Goal: Find contact information: Find contact information

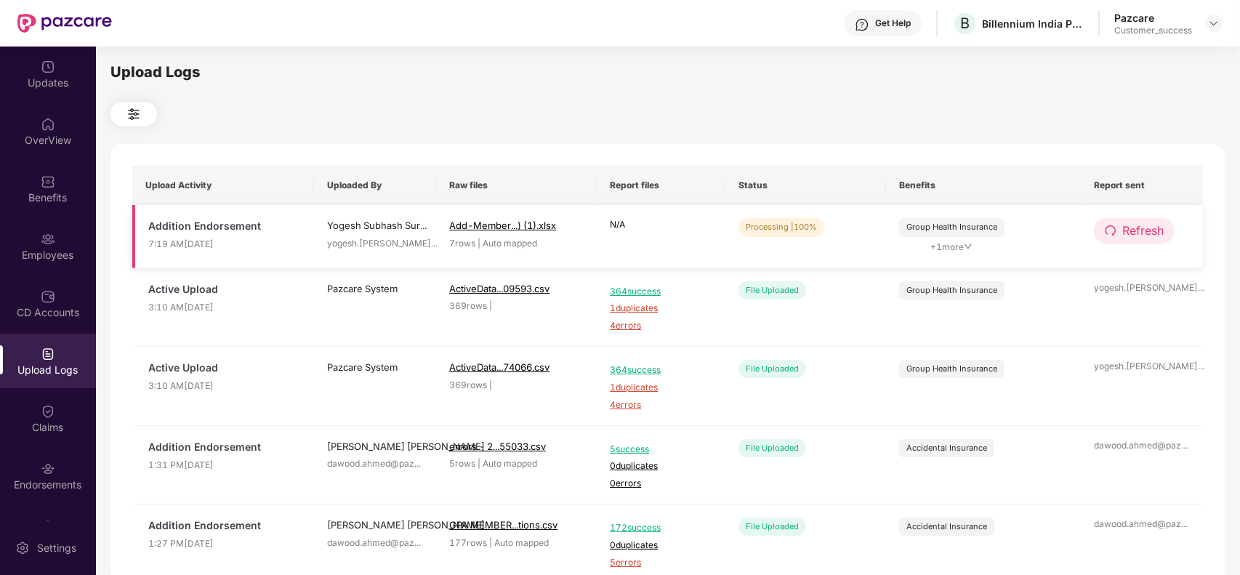
click at [1103, 224] on button "Refresh" at bounding box center [1134, 230] width 81 height 25
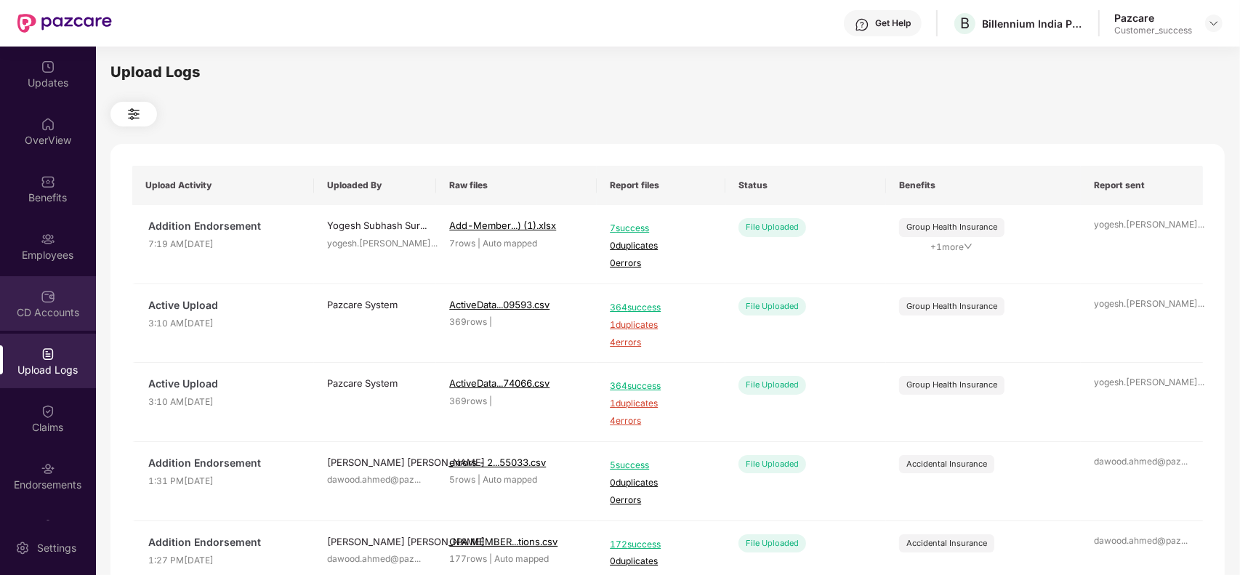
click at [44, 305] on div "CD Accounts" at bounding box center [48, 312] width 96 height 15
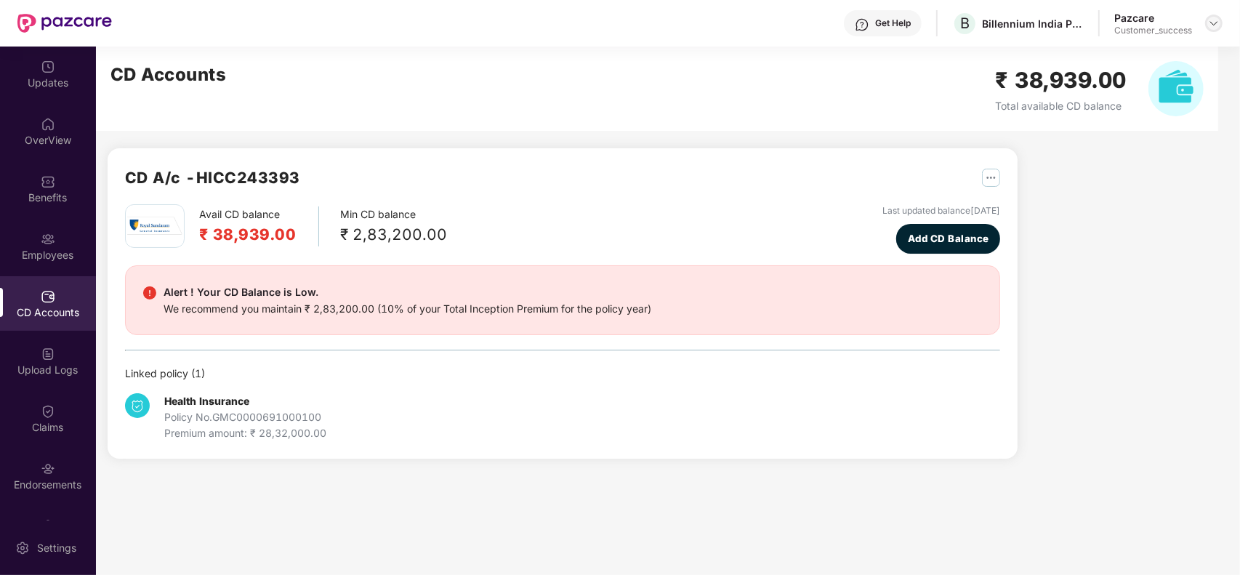
click at [1214, 23] on img at bounding box center [1214, 23] width 12 height 12
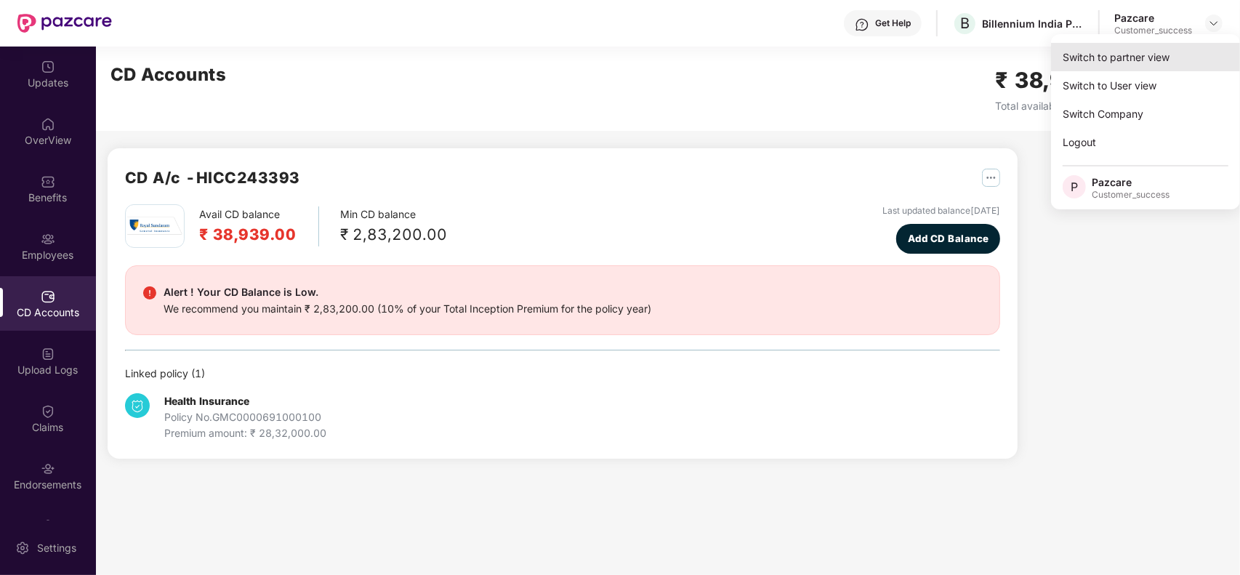
click at [1143, 53] on div "Switch to partner view" at bounding box center [1145, 57] width 189 height 28
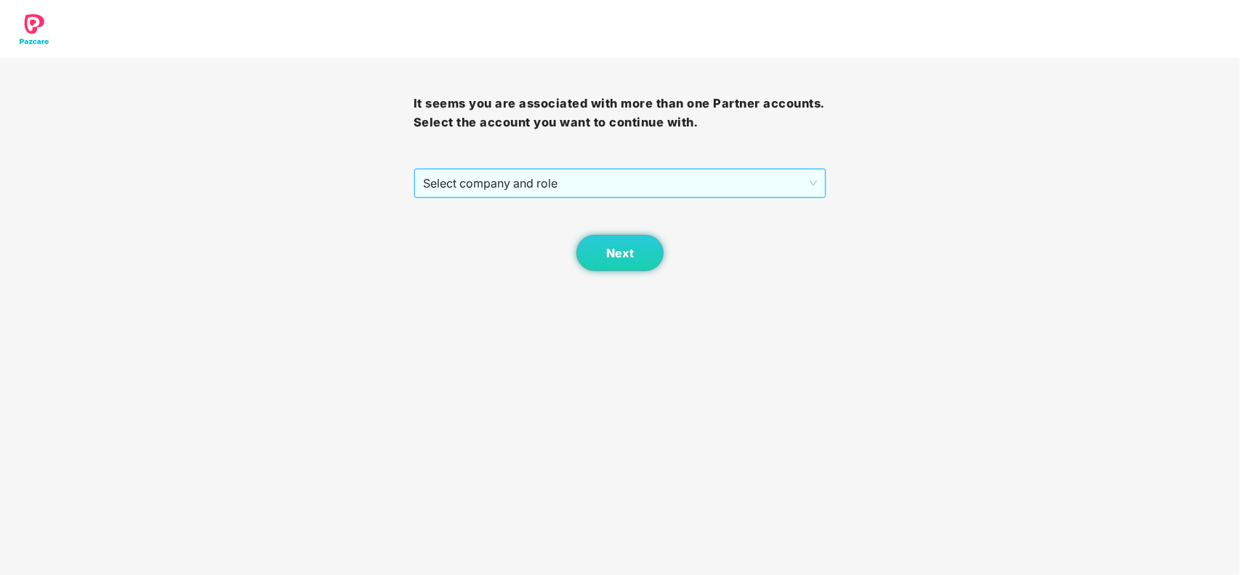
click at [553, 186] on span "Select company and role" at bounding box center [620, 183] width 395 height 28
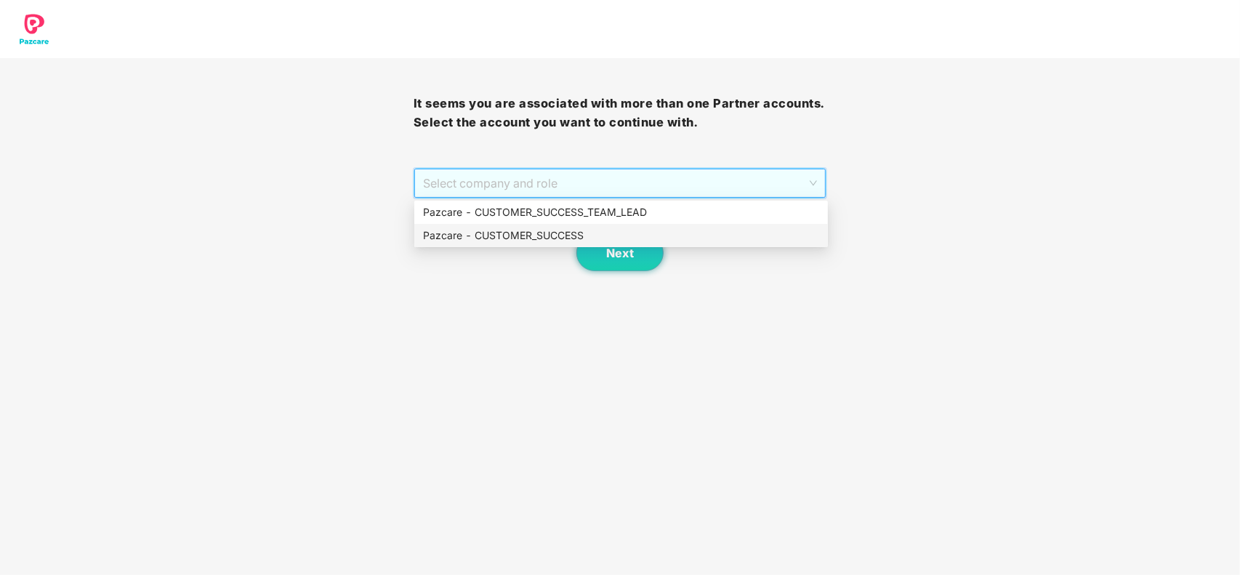
click at [542, 235] on div "Pazcare - CUSTOMER_SUCCESS" at bounding box center [621, 235] width 396 height 16
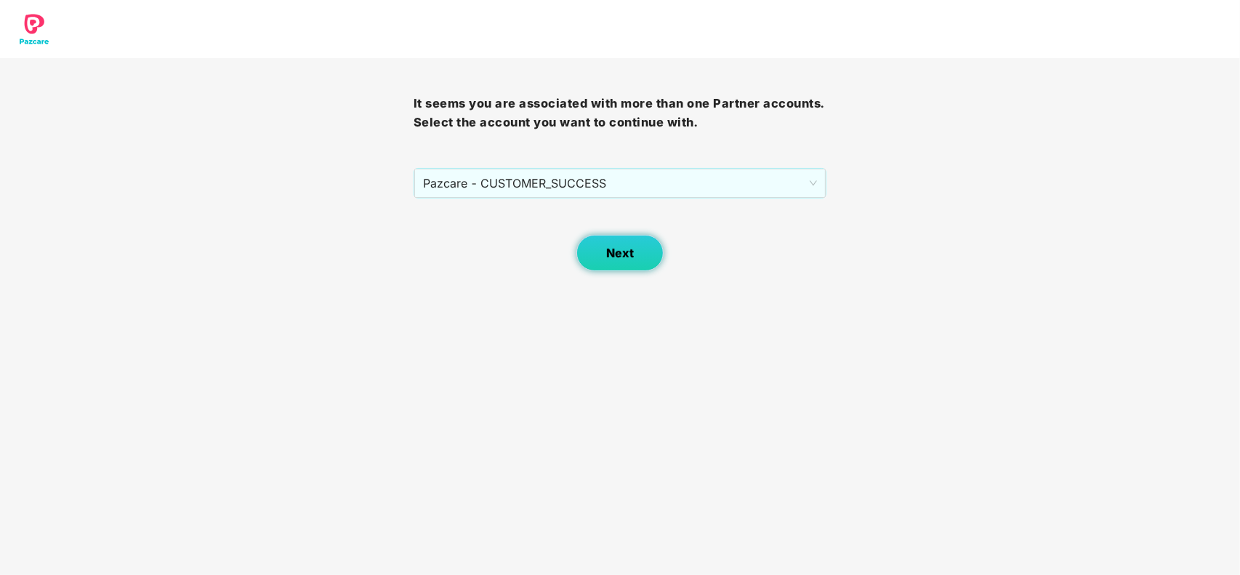
click at [614, 249] on span "Next" at bounding box center [620, 253] width 28 height 14
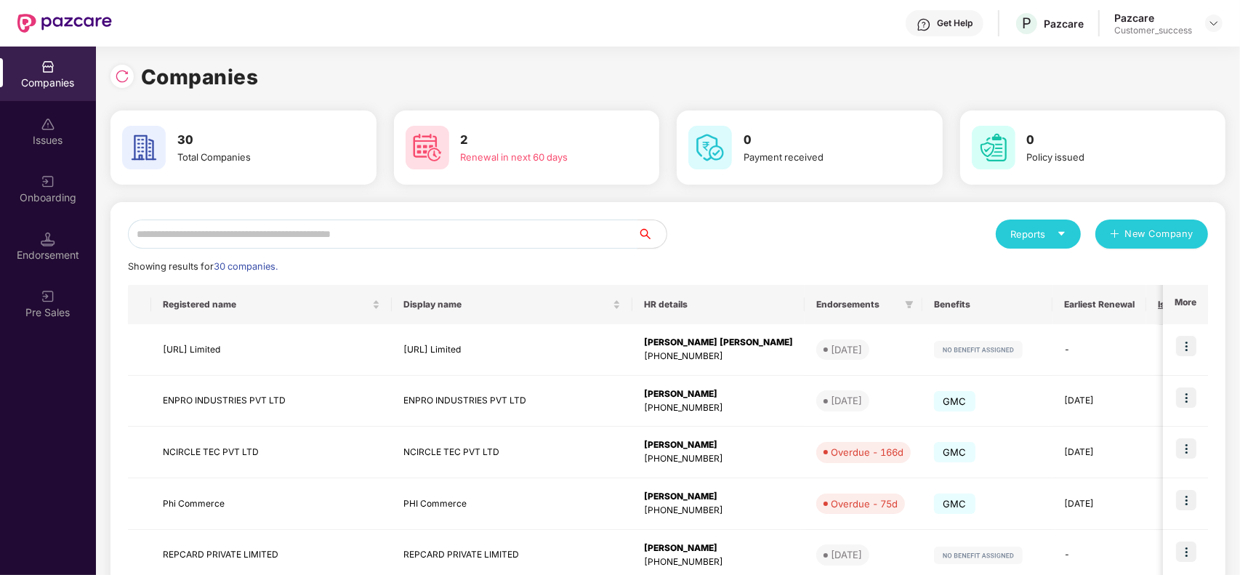
click at [309, 235] on input "text" at bounding box center [382, 233] width 509 height 29
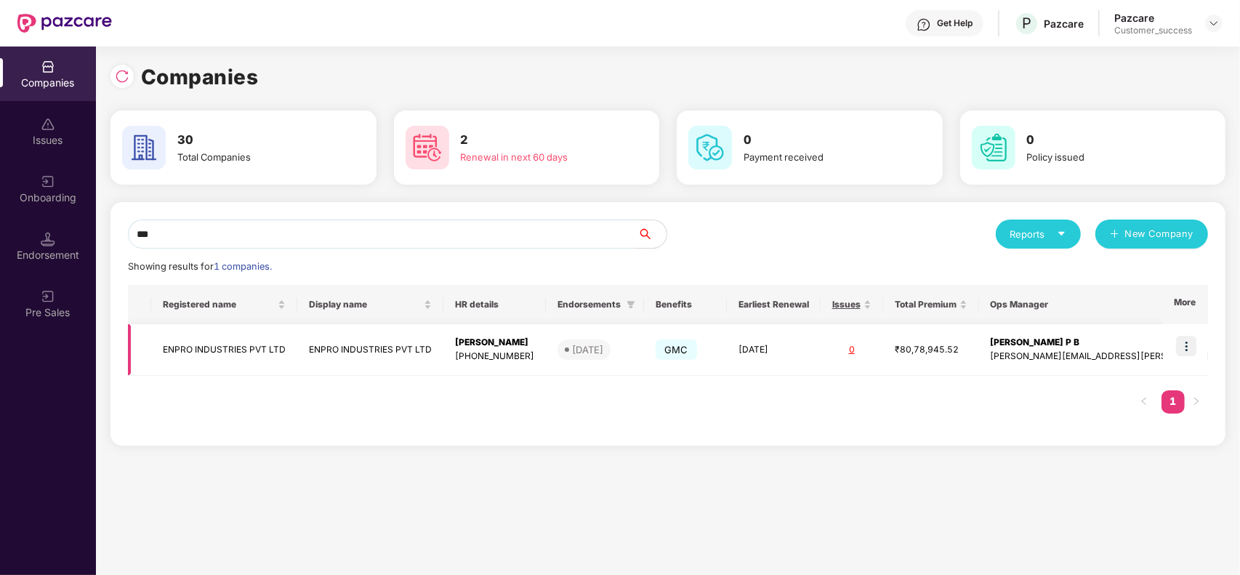
type input "***"
click at [1178, 342] on img at bounding box center [1186, 346] width 20 height 20
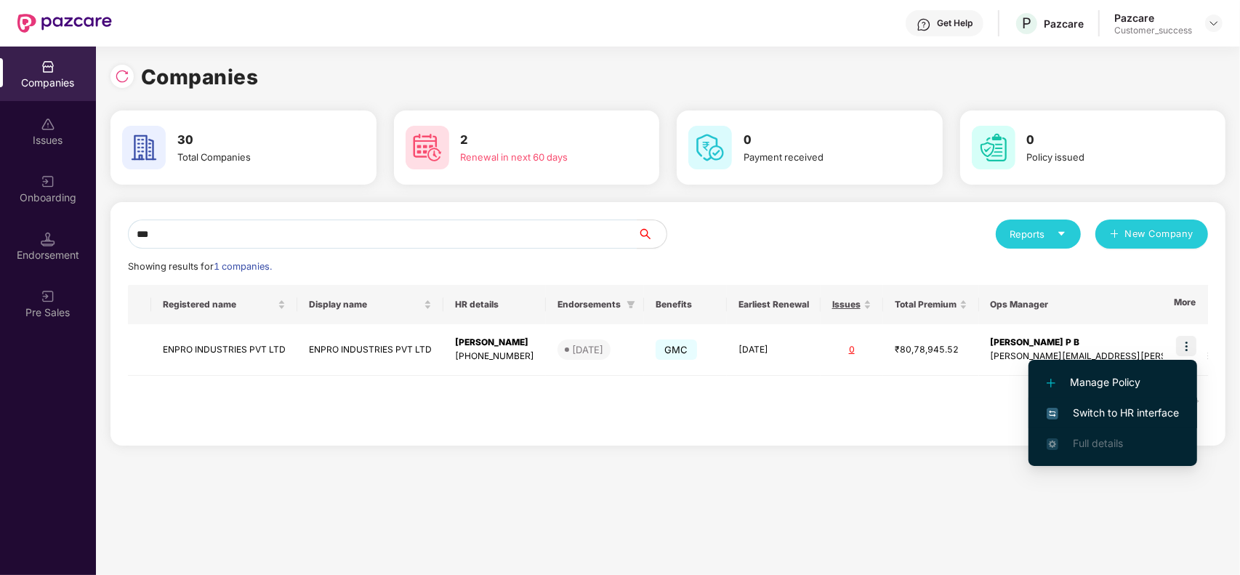
click at [1097, 416] on span "Switch to HR interface" at bounding box center [1113, 413] width 132 height 16
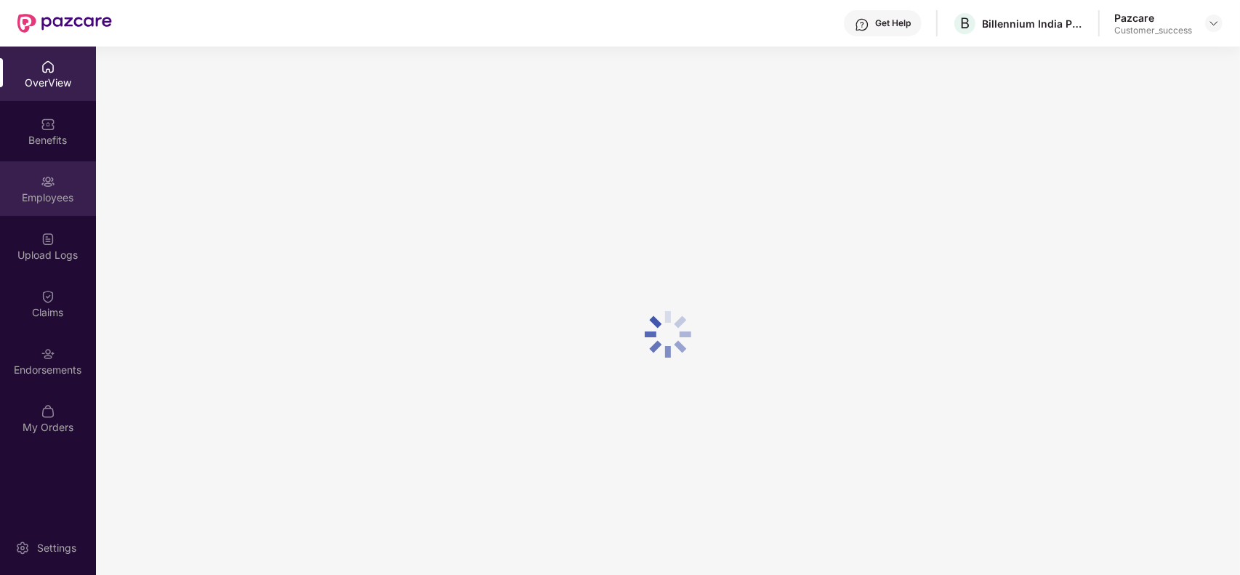
click at [52, 178] on img at bounding box center [48, 181] width 15 height 15
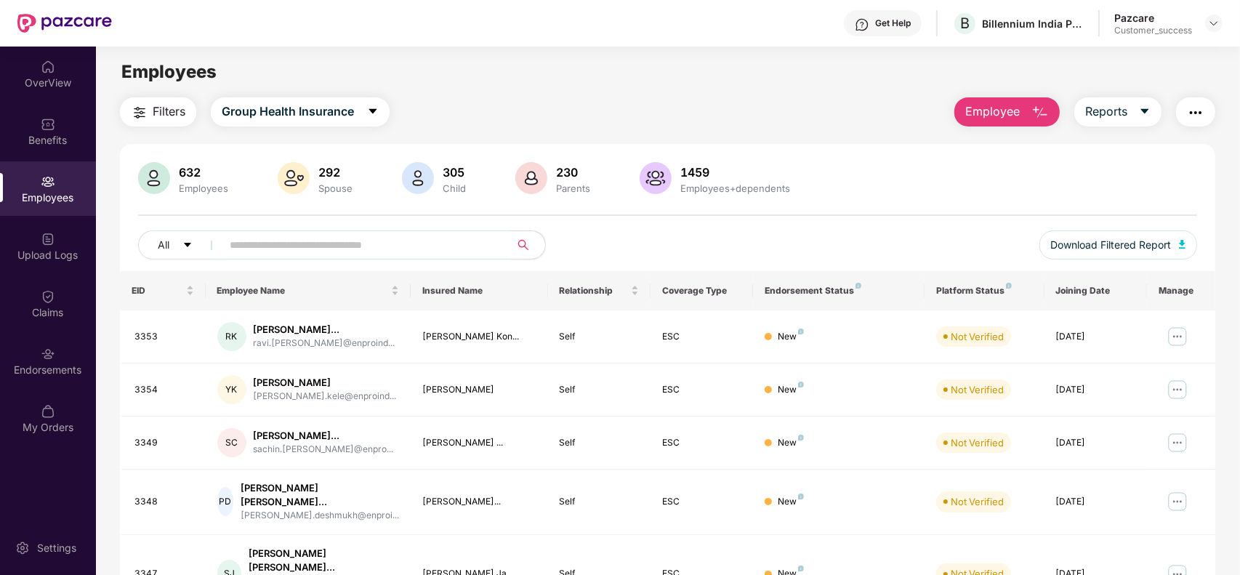
click at [299, 247] on input "text" at bounding box center [360, 245] width 261 height 22
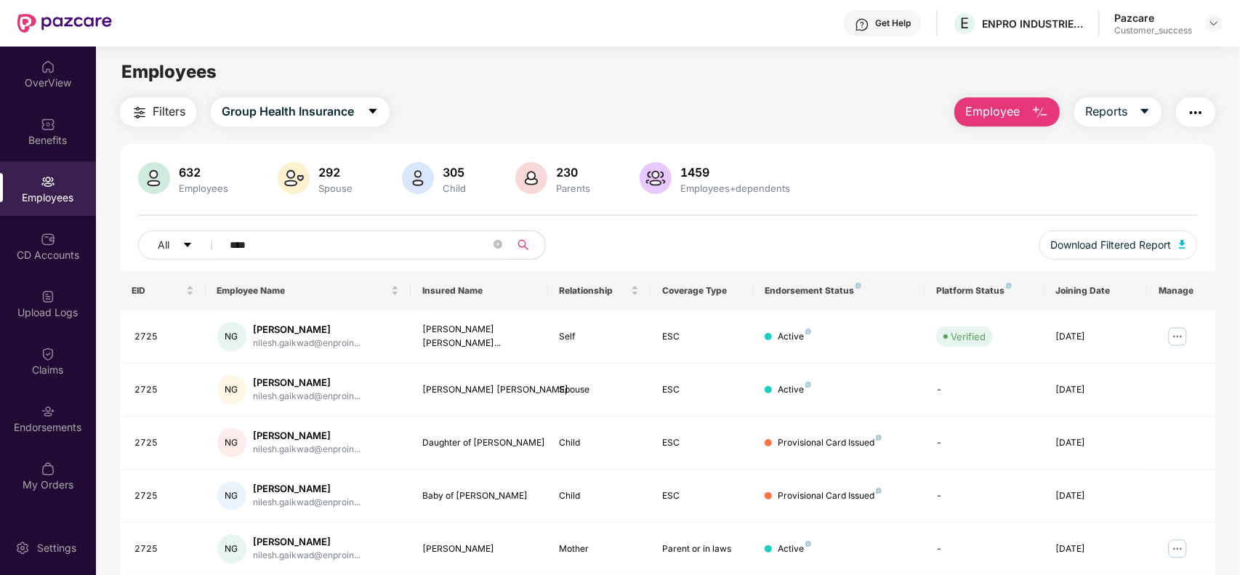
type input "****"
click at [1208, 26] on img at bounding box center [1214, 23] width 12 height 12
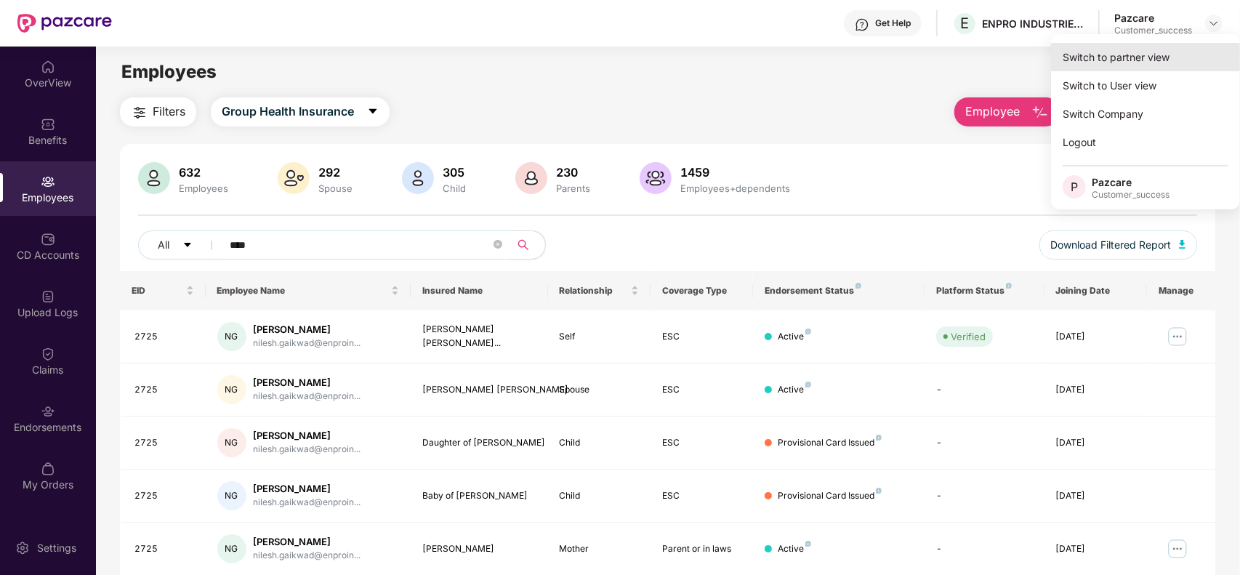
click at [1134, 63] on div "Switch to partner view" at bounding box center [1145, 57] width 189 height 28
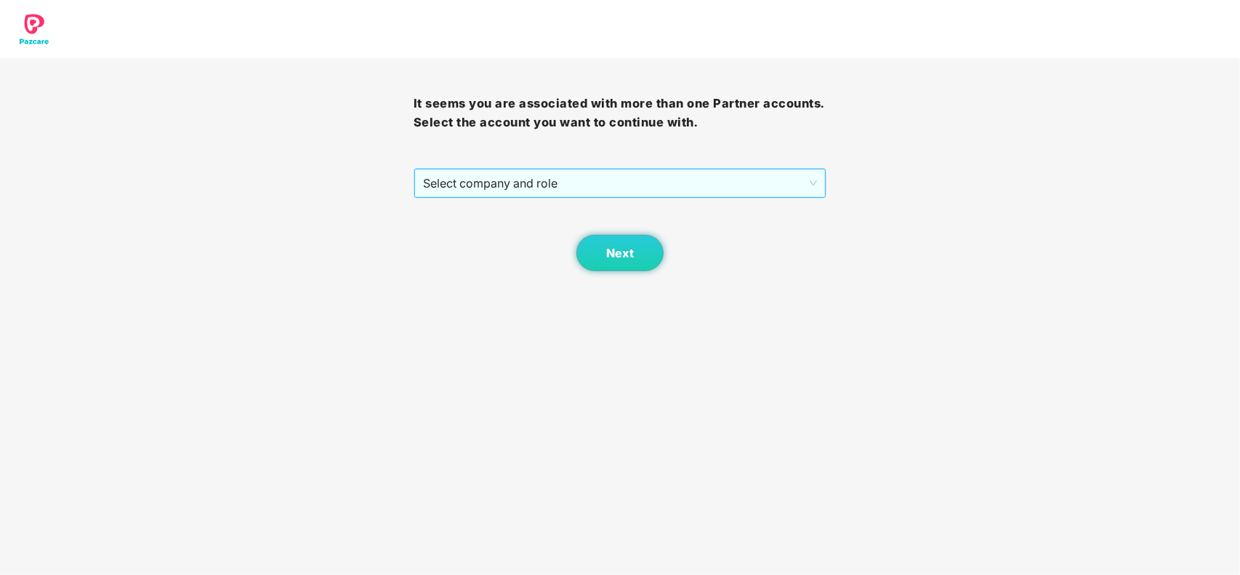
click at [581, 177] on span "Select company and role" at bounding box center [620, 183] width 395 height 28
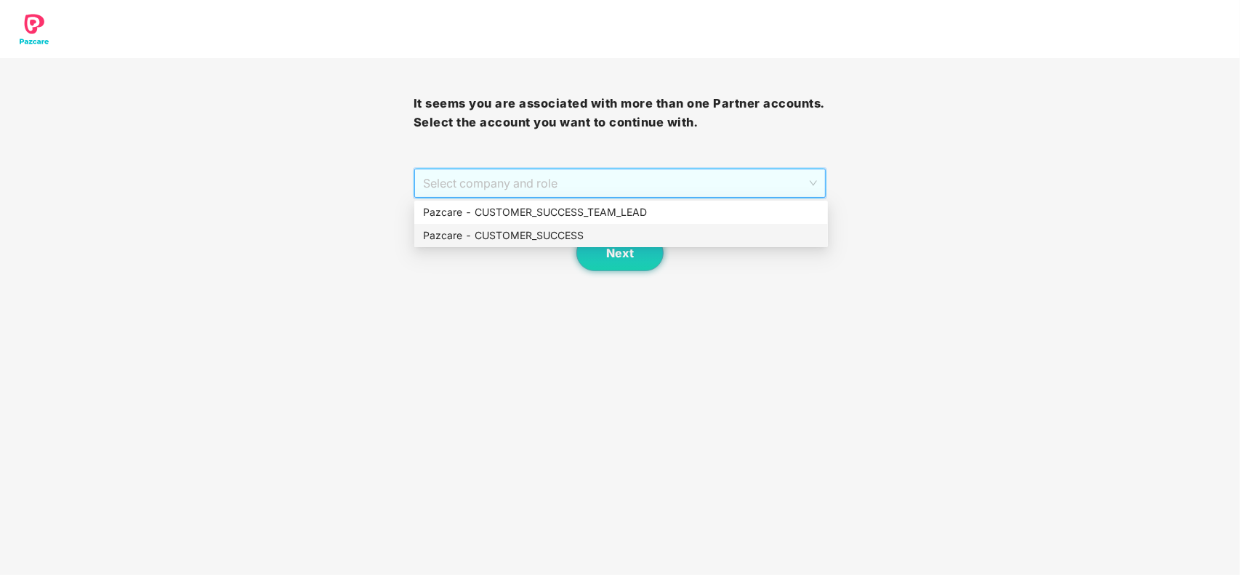
click at [568, 238] on div "Pazcare - CUSTOMER_SUCCESS" at bounding box center [621, 235] width 396 height 16
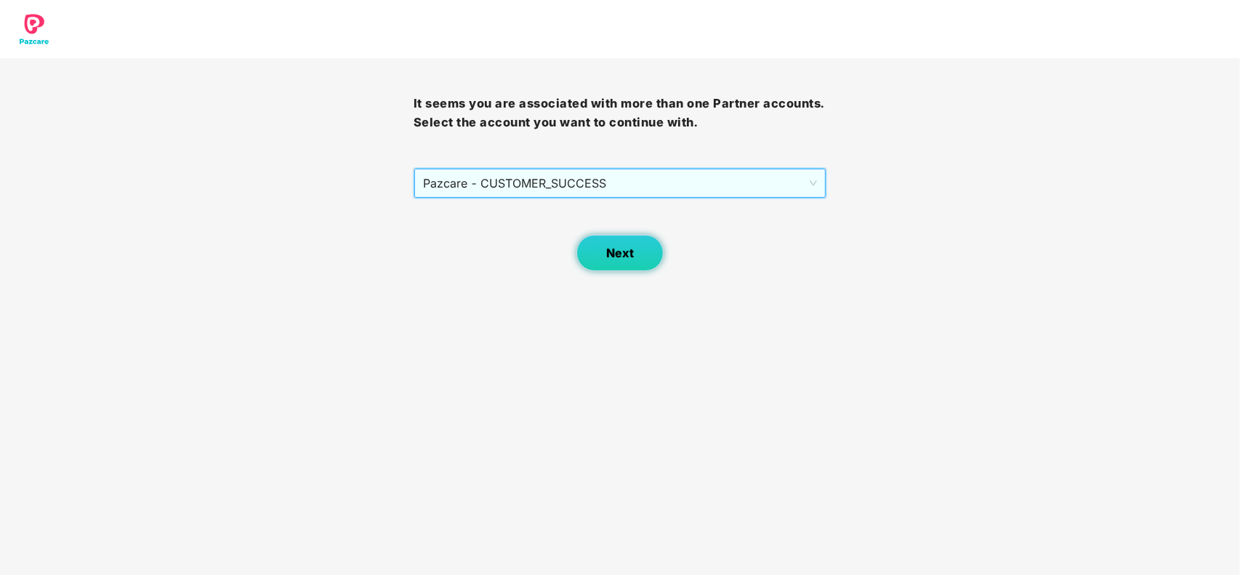
click at [621, 257] on span "Next" at bounding box center [620, 253] width 28 height 14
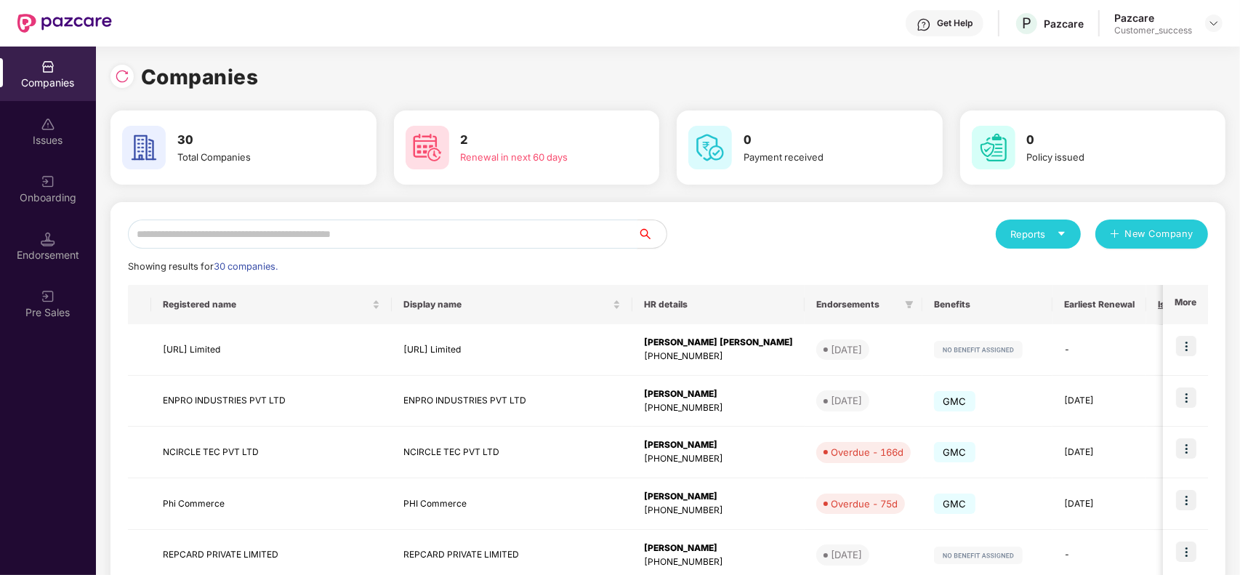
click at [294, 237] on input "text" at bounding box center [382, 233] width 509 height 29
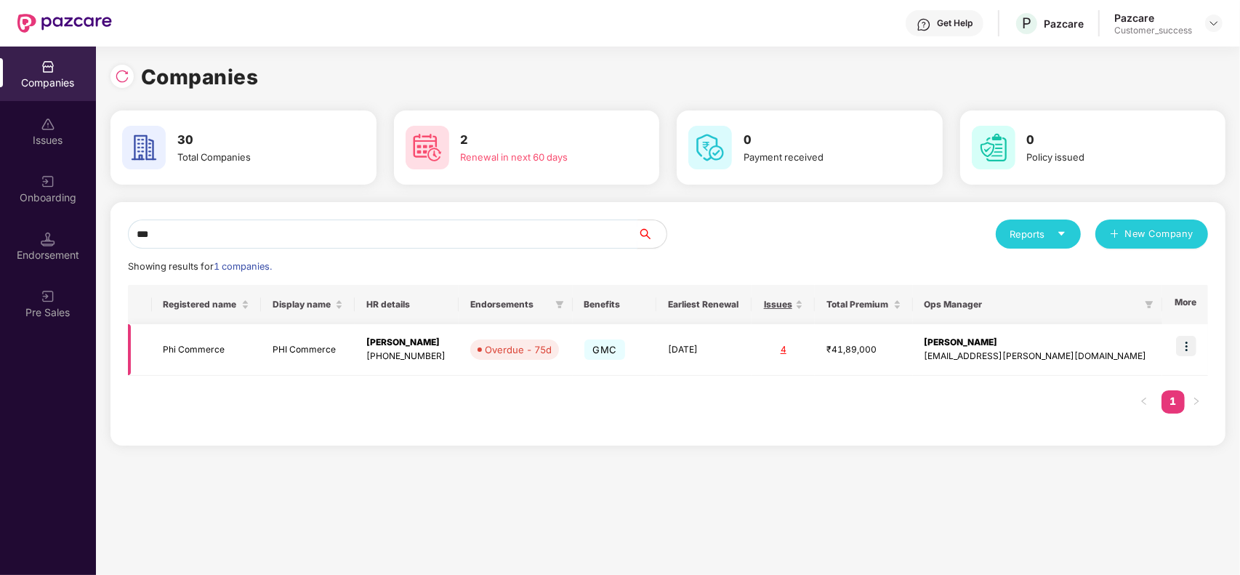
type input "***"
click at [1186, 346] on img at bounding box center [1186, 346] width 20 height 20
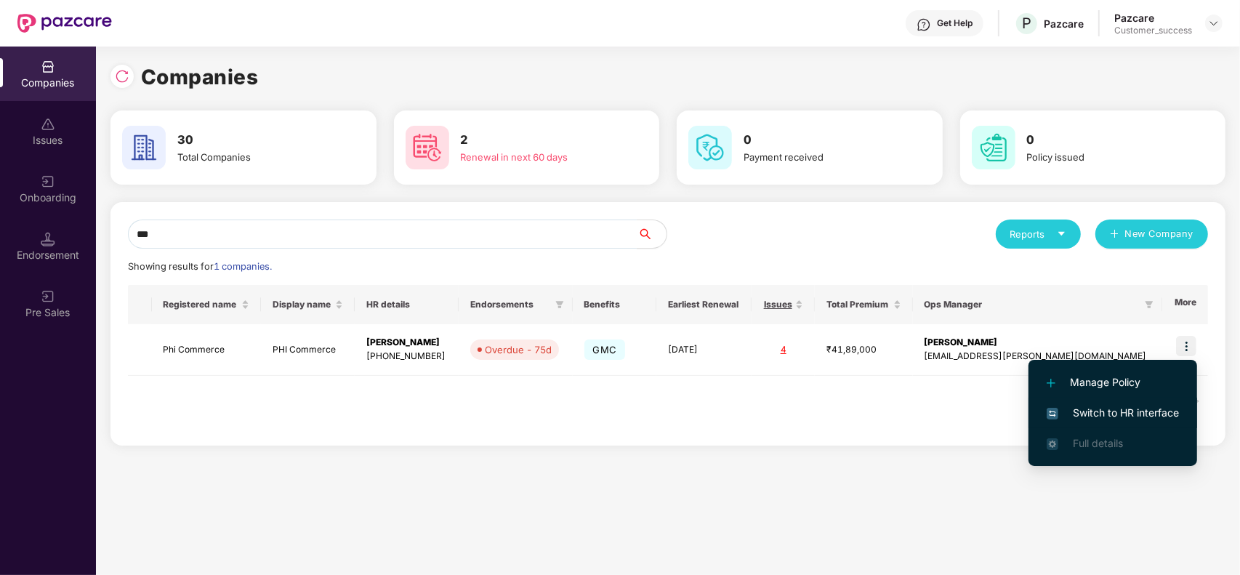
click at [1120, 408] on span "Switch to HR interface" at bounding box center [1113, 413] width 132 height 16
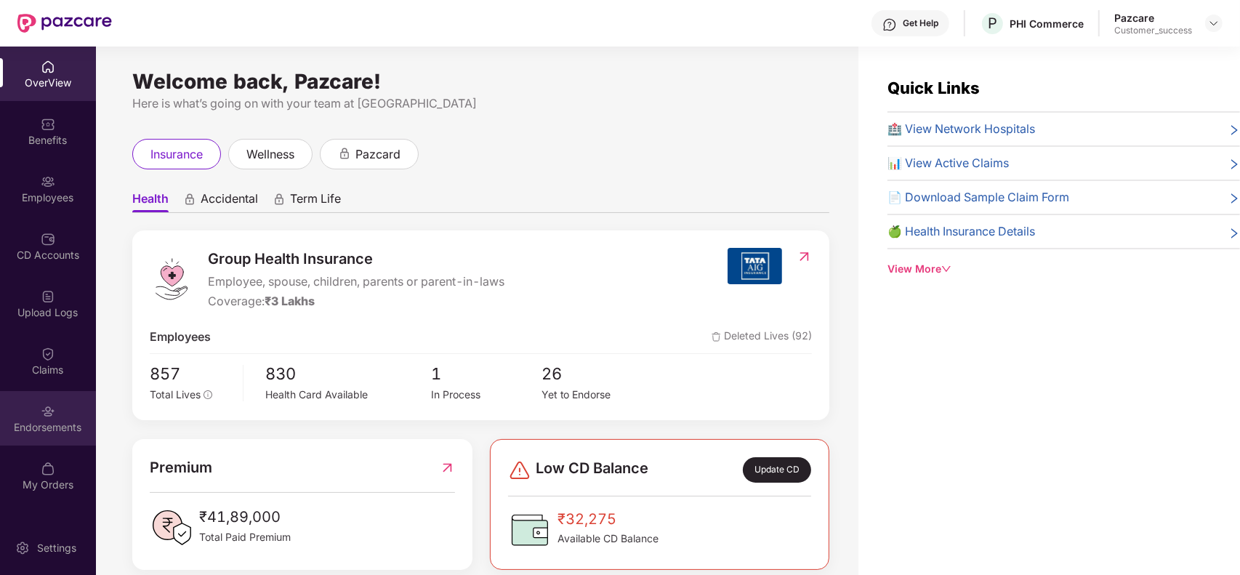
click at [49, 422] on div "Endorsements" at bounding box center [48, 427] width 96 height 15
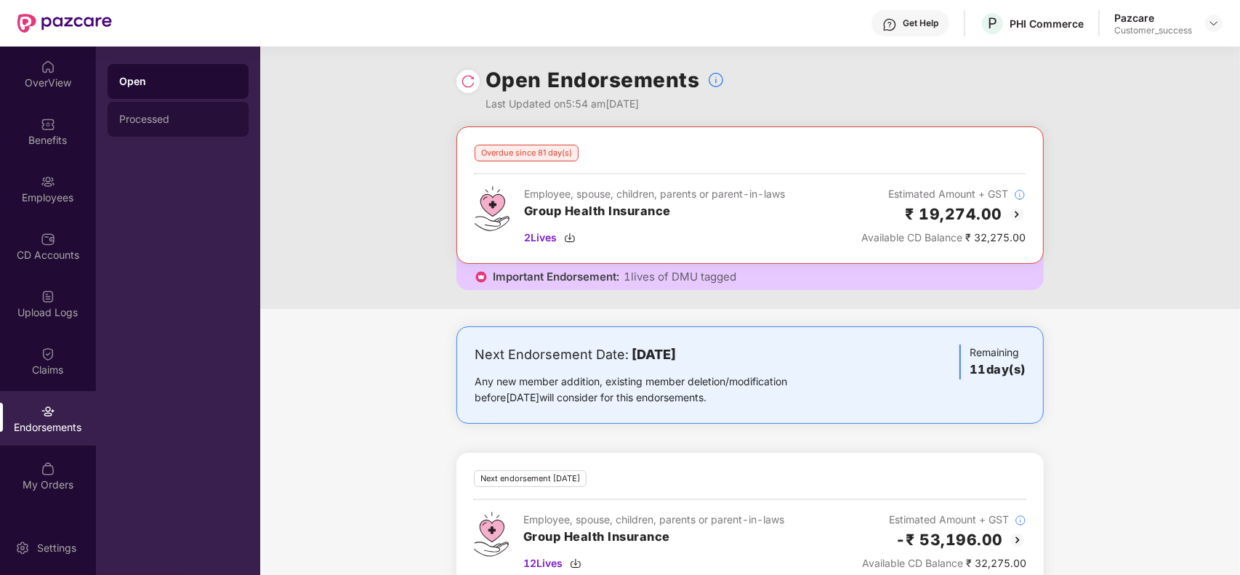
click at [174, 122] on div "Processed" at bounding box center [178, 119] width 118 height 12
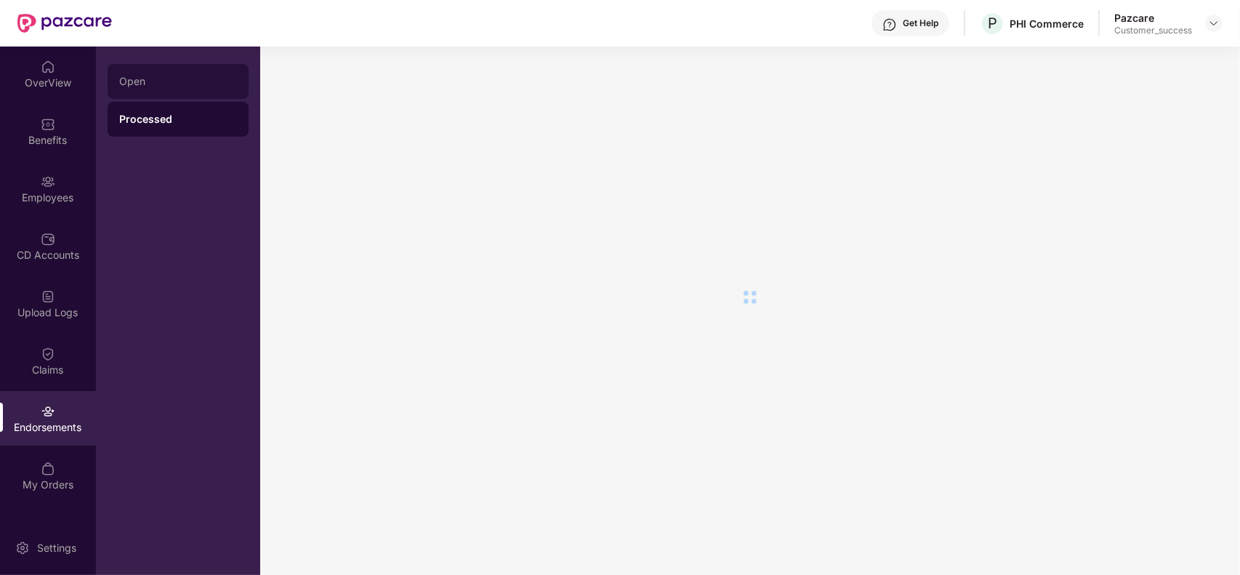
click at [177, 84] on div "Open" at bounding box center [178, 82] width 118 height 12
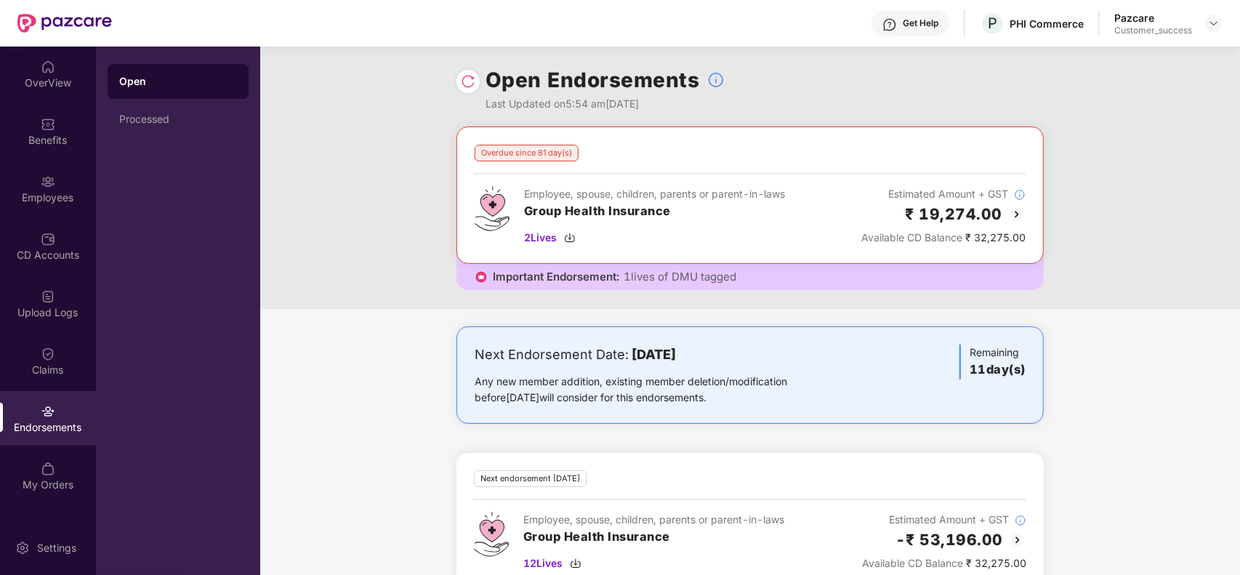
click at [1142, 169] on div "Overdue since 81 day(s) Employee, spouse, children, parents or parent-in-laws G…" at bounding box center [750, 217] width 980 height 182
click at [467, 86] on img at bounding box center [468, 81] width 15 height 15
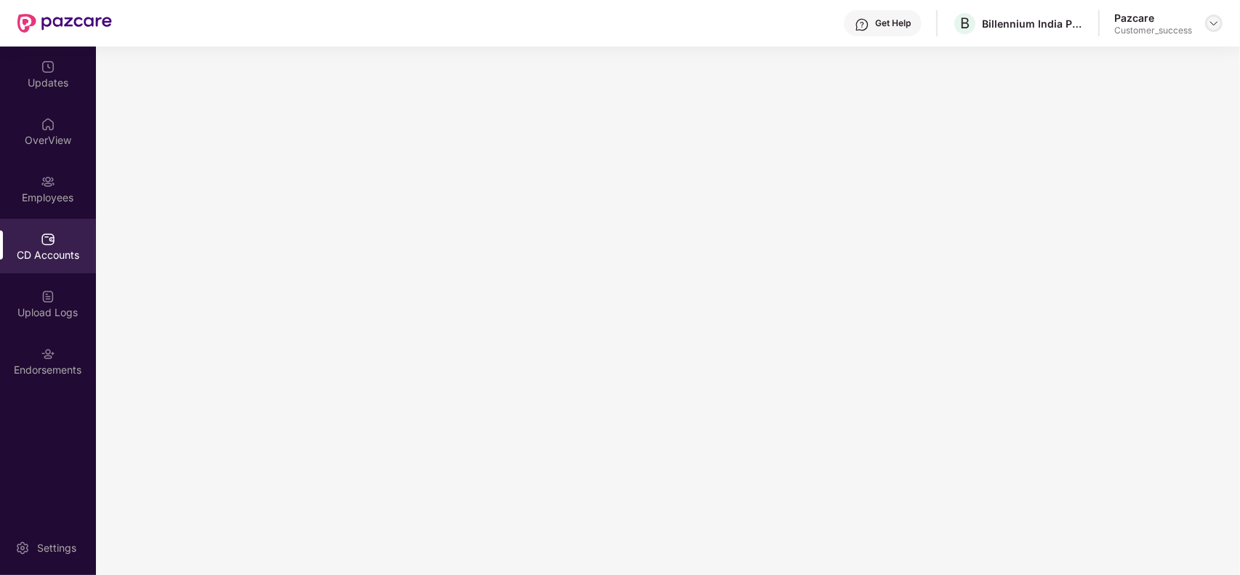
click at [1210, 24] on img at bounding box center [1214, 23] width 12 height 12
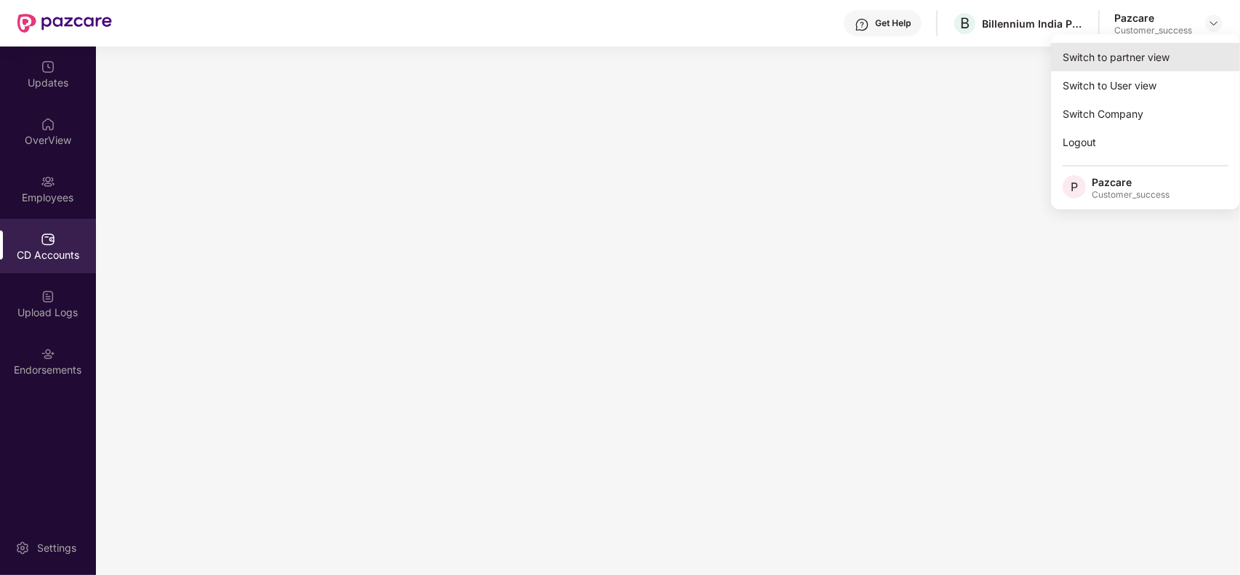
click at [1132, 64] on div "Switch to partner view" at bounding box center [1145, 57] width 189 height 28
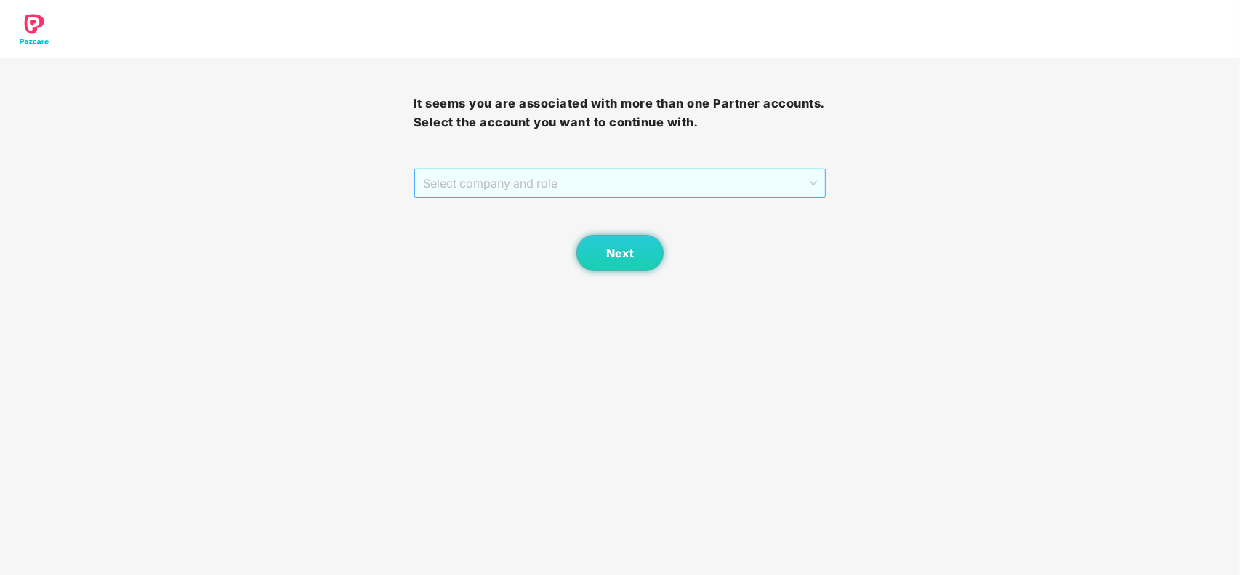
click at [565, 187] on span "Select company and role" at bounding box center [620, 183] width 395 height 28
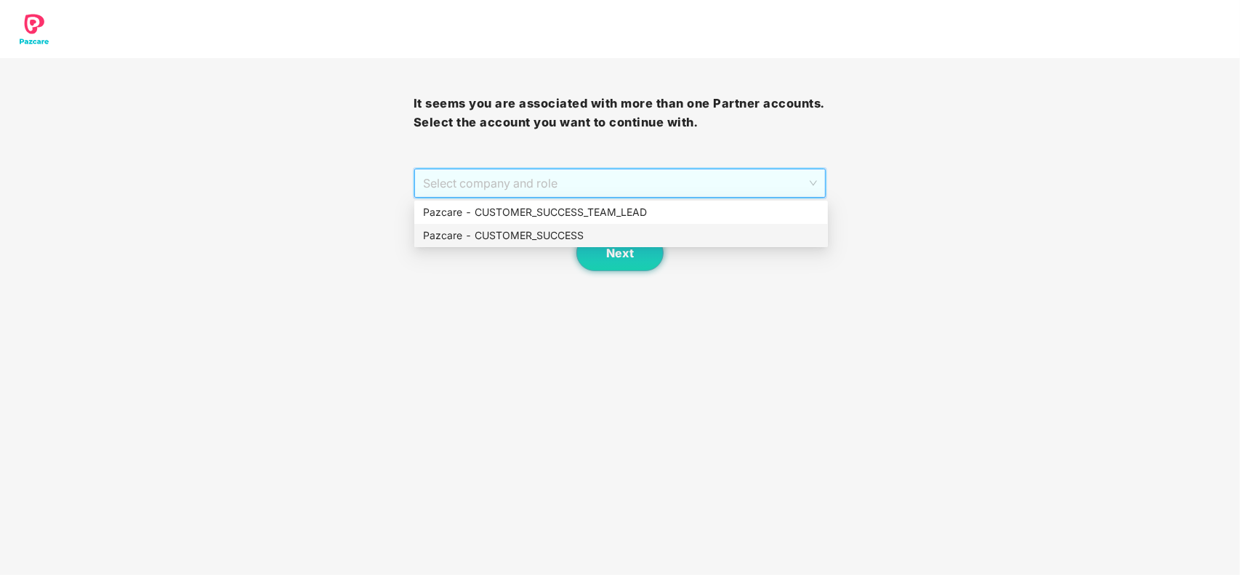
click at [549, 237] on div "Pazcare - CUSTOMER_SUCCESS" at bounding box center [621, 235] width 396 height 16
click at [549, 237] on div "Next" at bounding box center [621, 234] width 414 height 73
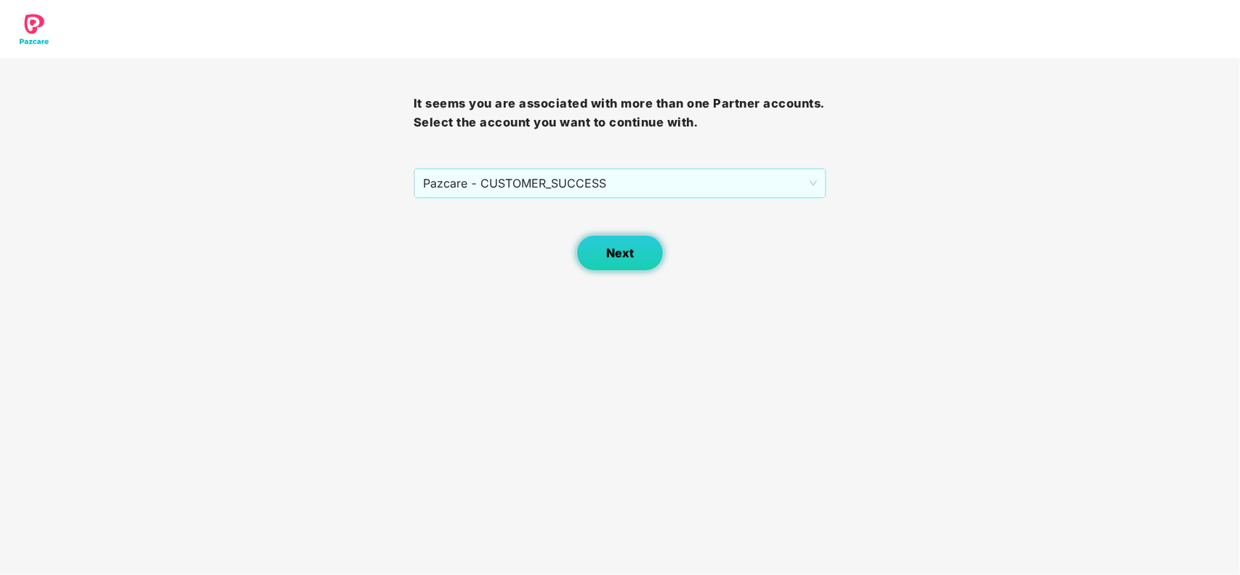
click at [609, 245] on button "Next" at bounding box center [619, 253] width 87 height 36
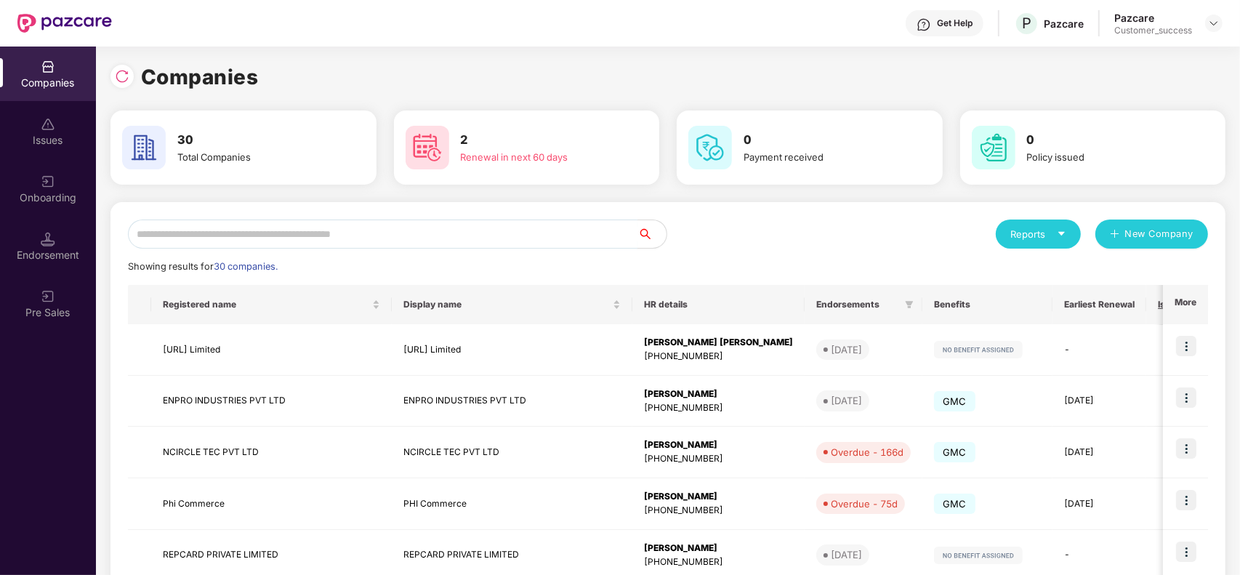
click at [355, 231] on input "text" at bounding box center [382, 233] width 509 height 29
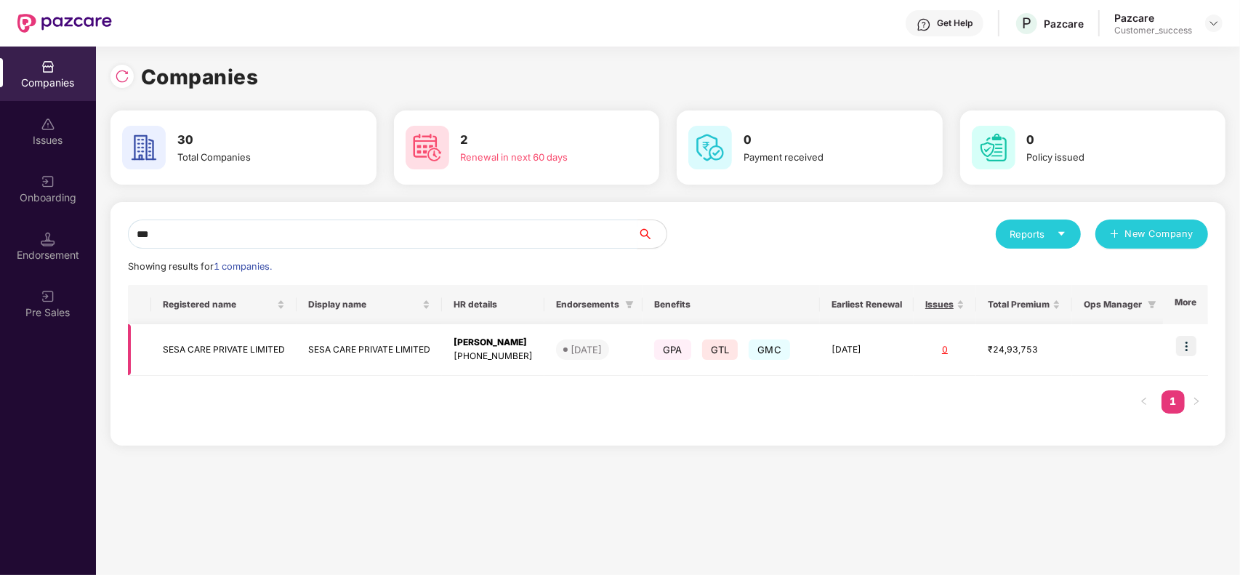
type input "***"
click at [1189, 350] on img at bounding box center [1186, 346] width 20 height 20
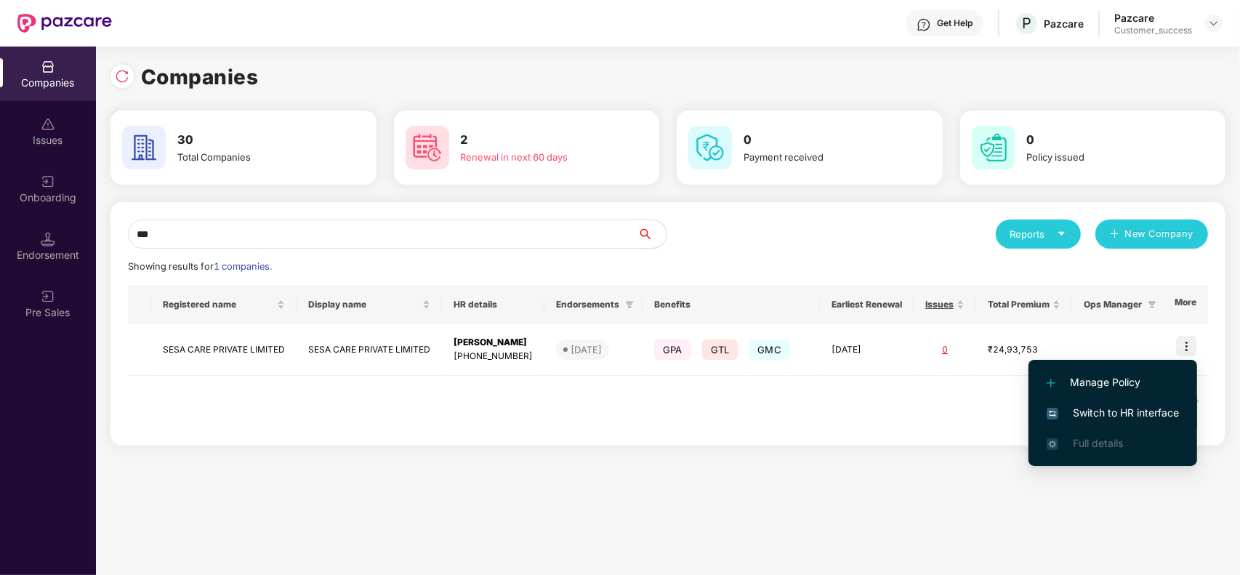
click at [1101, 405] on span "Switch to HR interface" at bounding box center [1113, 413] width 132 height 16
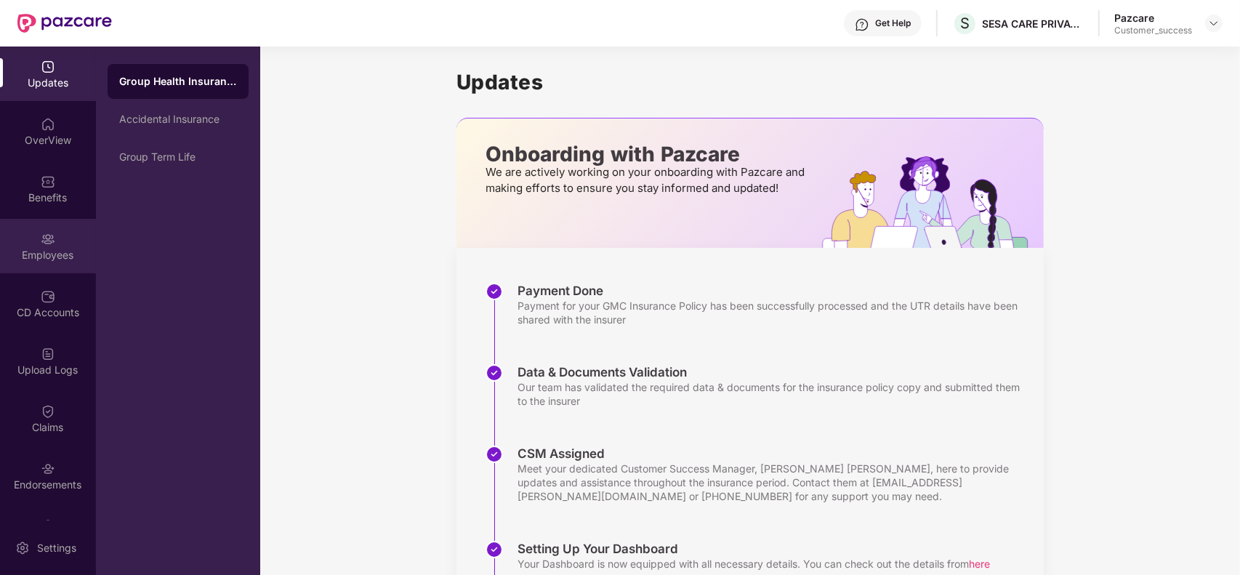
click at [46, 252] on div "Employees" at bounding box center [48, 255] width 96 height 15
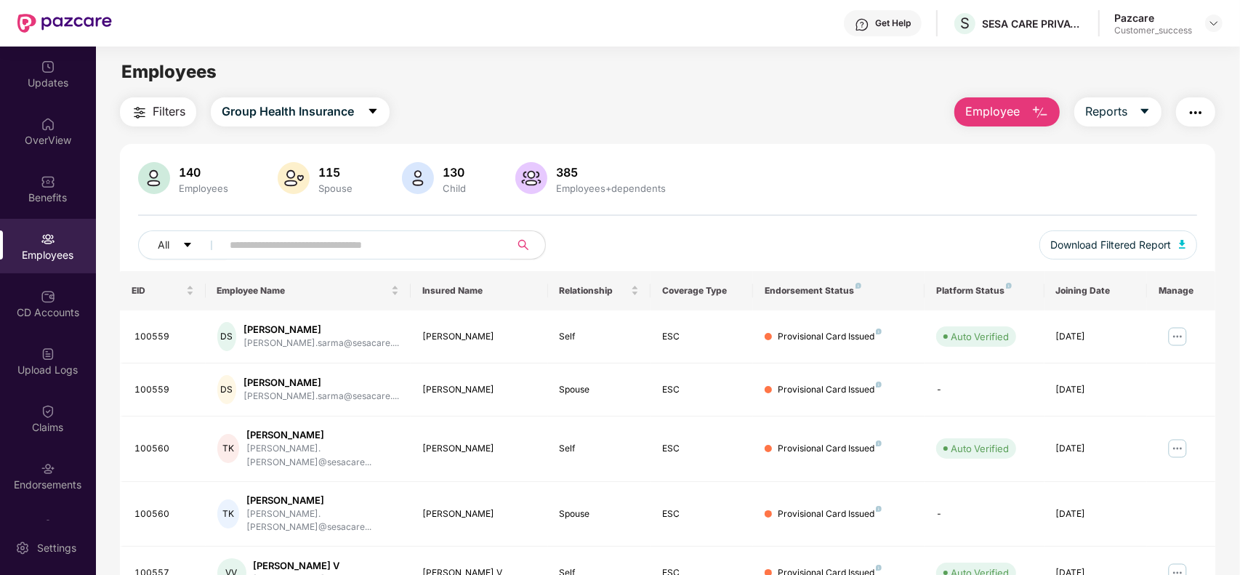
click at [350, 246] on input "text" at bounding box center [360, 245] width 261 height 22
paste input "******"
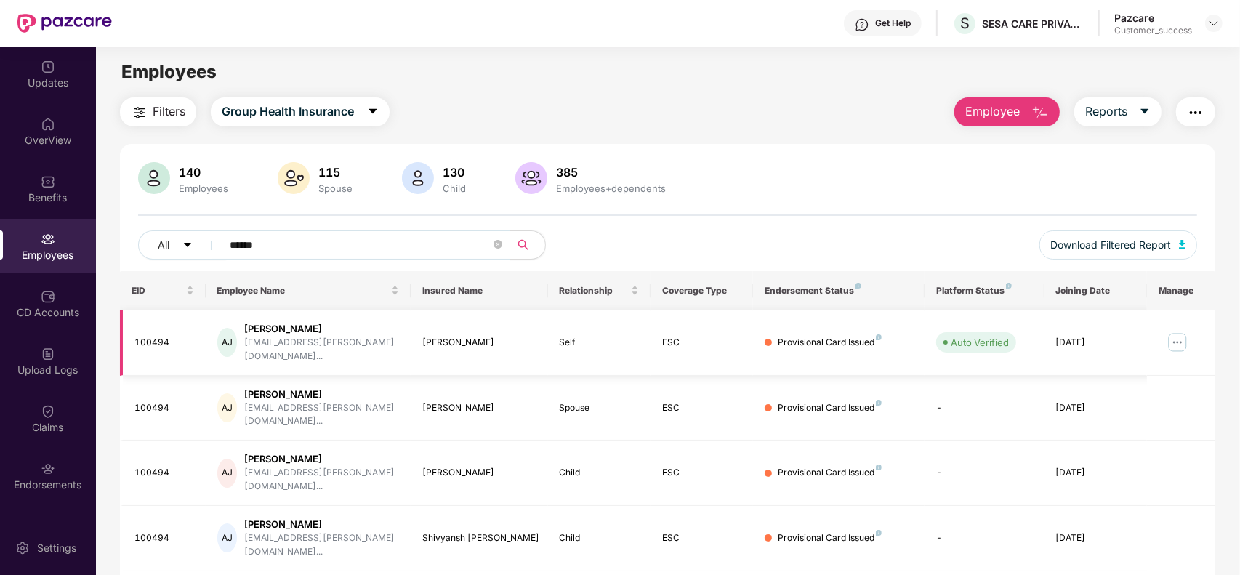
type input "******"
click at [1180, 339] on img at bounding box center [1177, 342] width 23 height 23
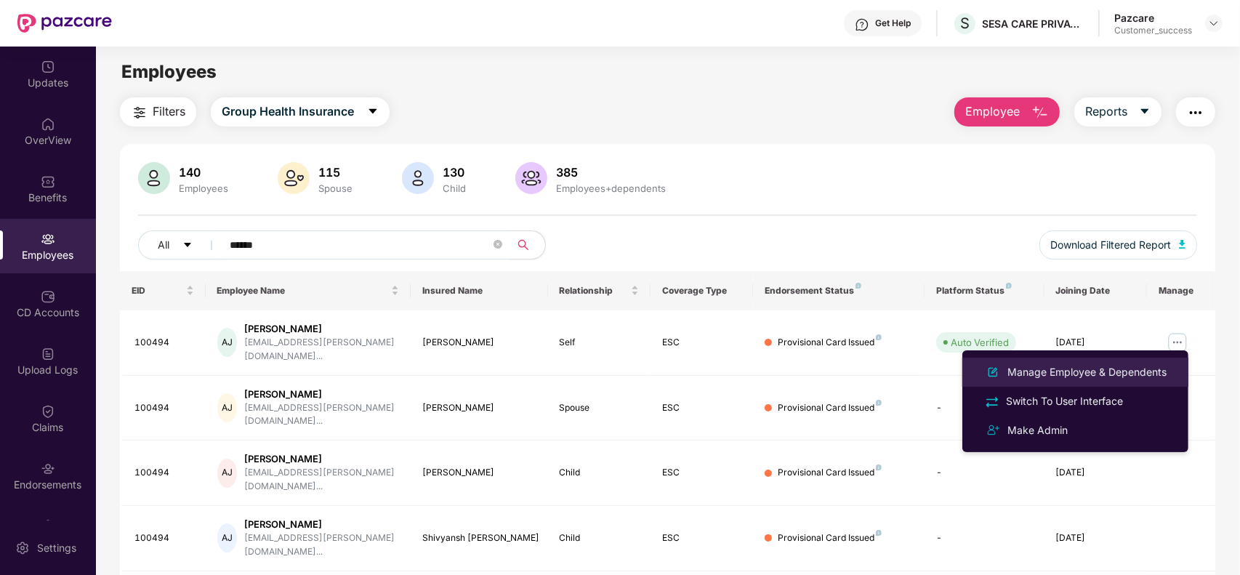
click at [1105, 374] on div "Manage Employee & Dependents" at bounding box center [1086, 372] width 165 height 16
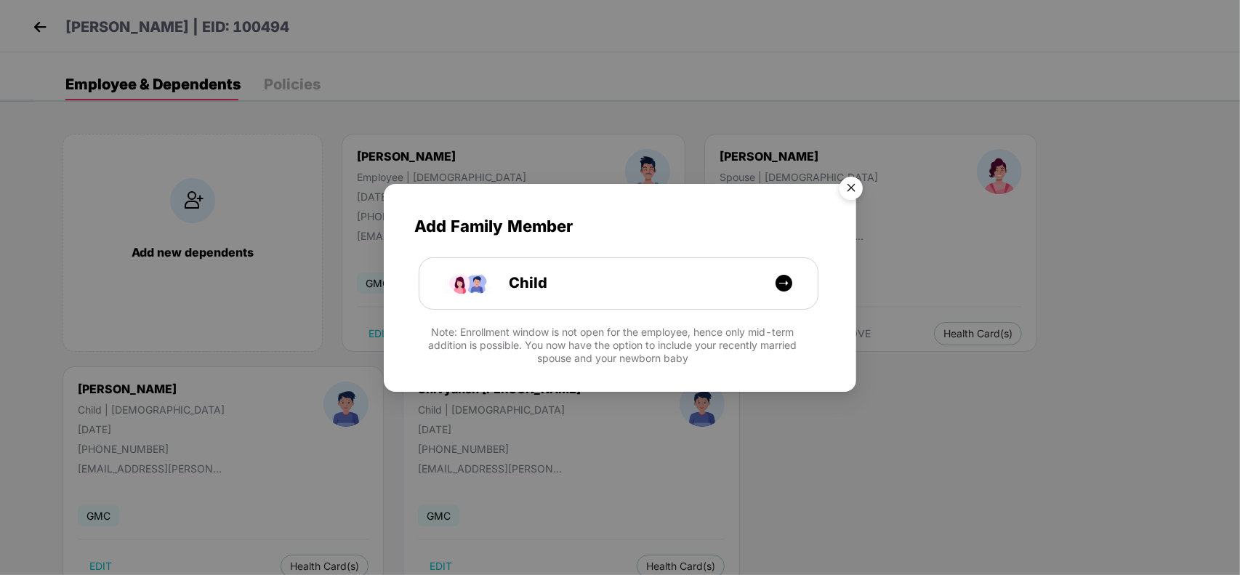
click at [860, 189] on img "Close" at bounding box center [851, 190] width 41 height 41
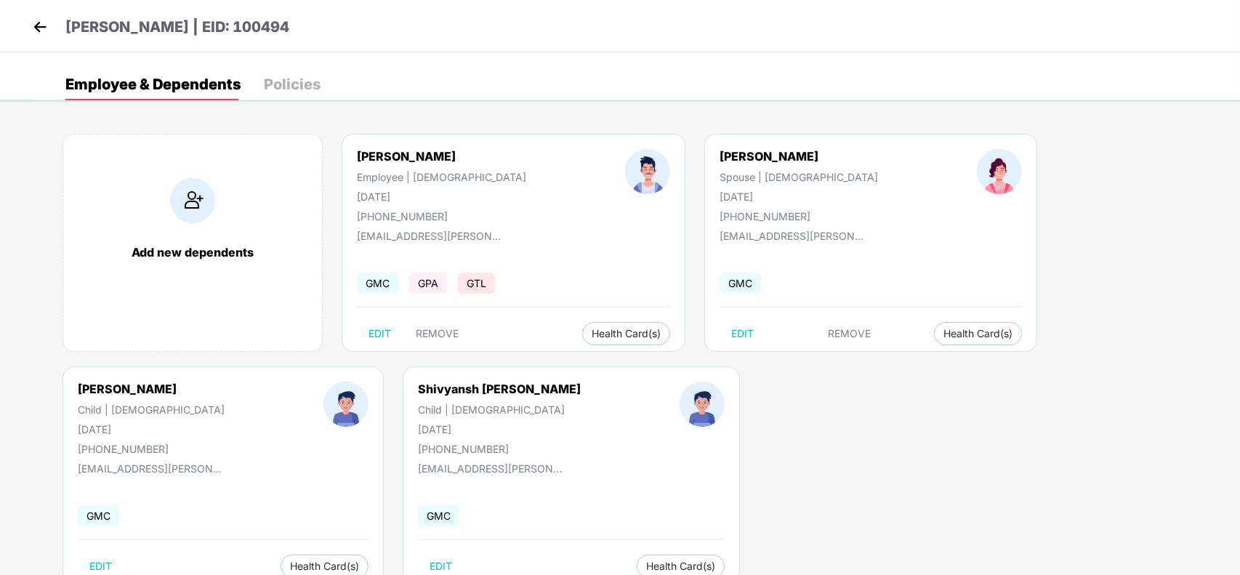
click at [416, 210] on div "[PHONE_NUMBER]" at bounding box center [441, 216] width 169 height 12
copy div "918802446347"
